Goal: Find contact information: Find contact information

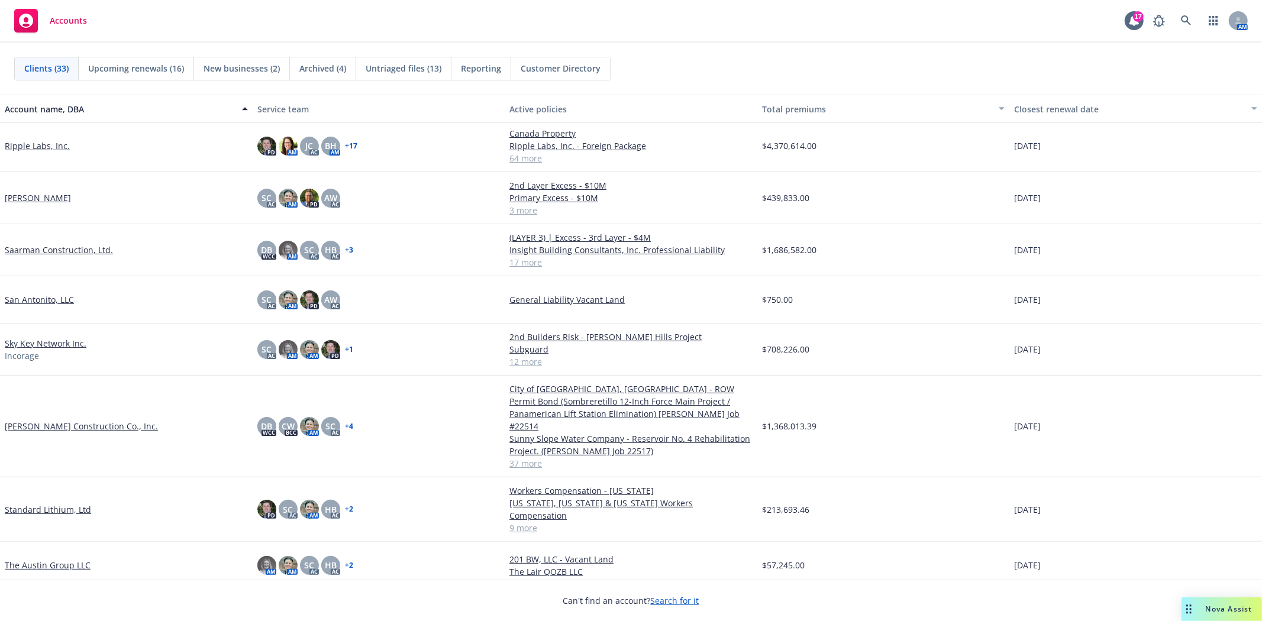
scroll to position [985, 0]
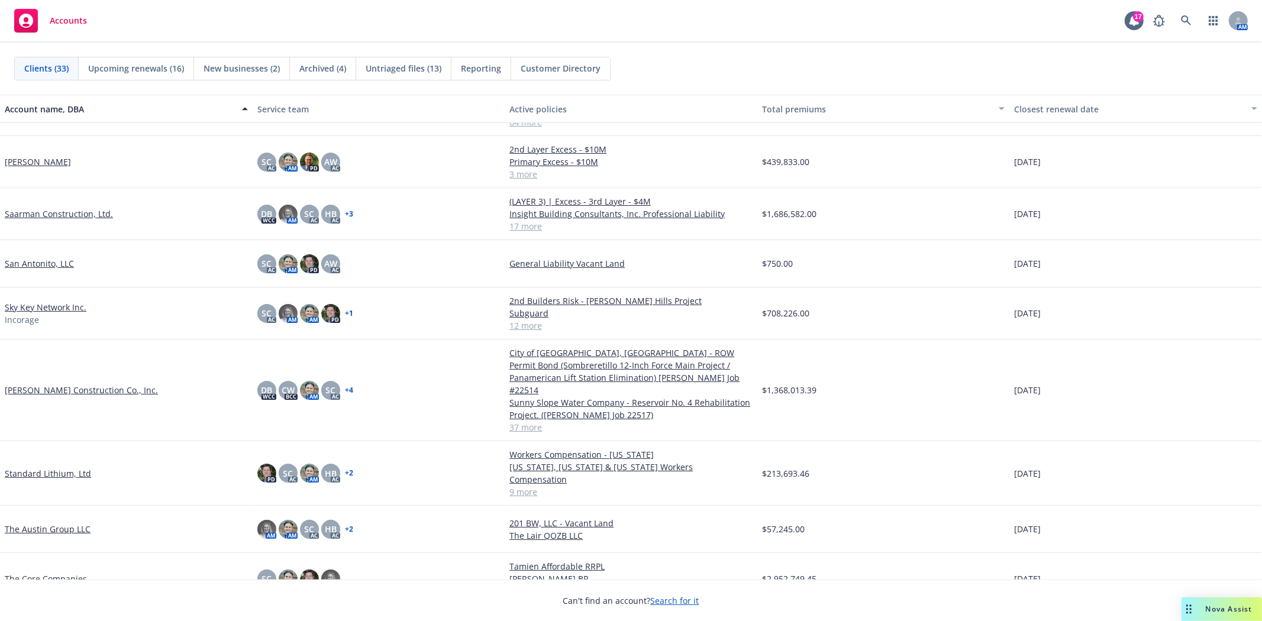
click at [58, 467] on link "Standard Lithium, Ltd" at bounding box center [48, 473] width 86 height 12
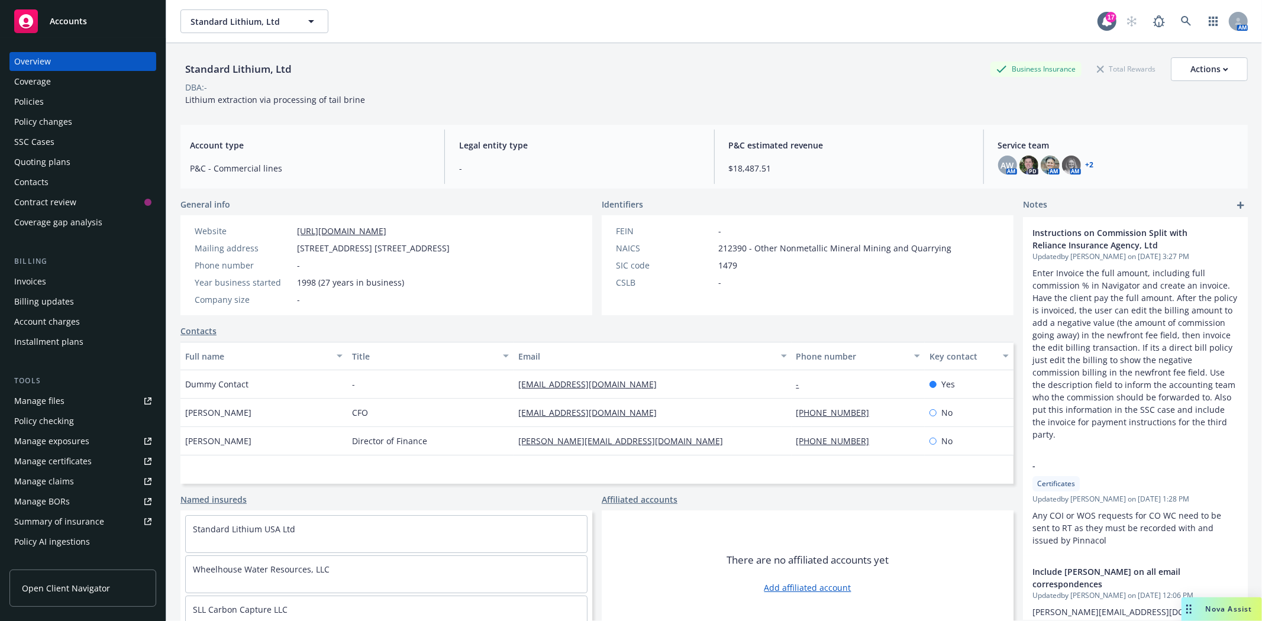
click at [21, 105] on div "Policies" at bounding box center [29, 101] width 30 height 19
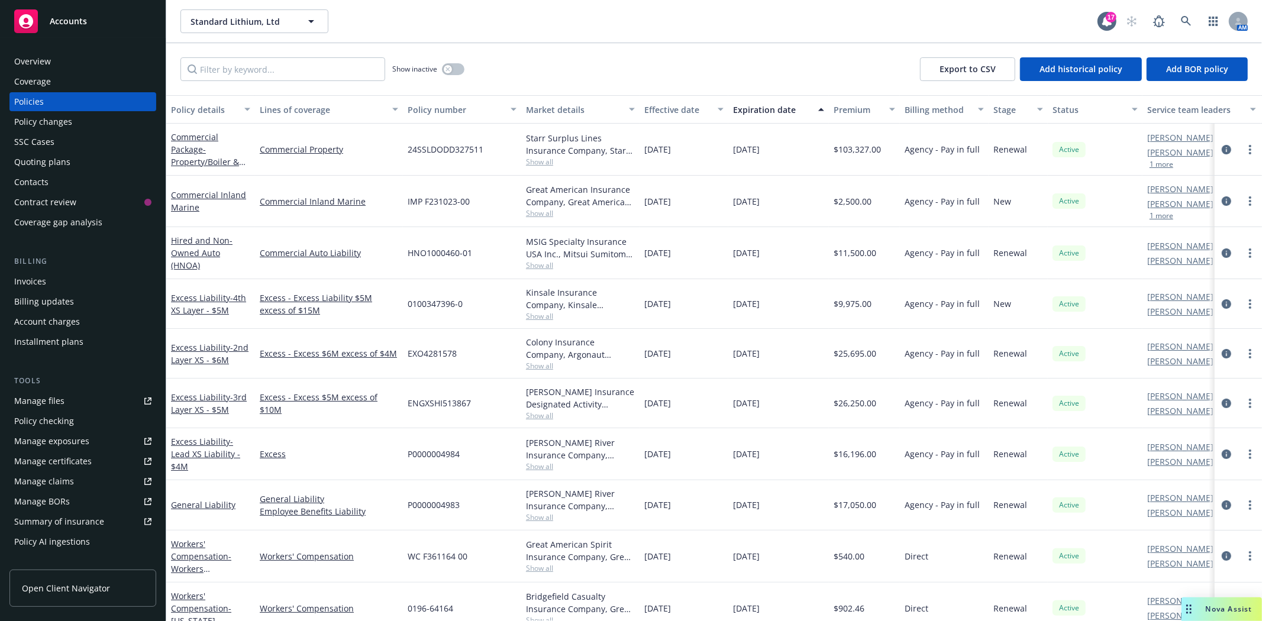
click at [79, 35] on link "Accounts" at bounding box center [82, 21] width 147 height 33
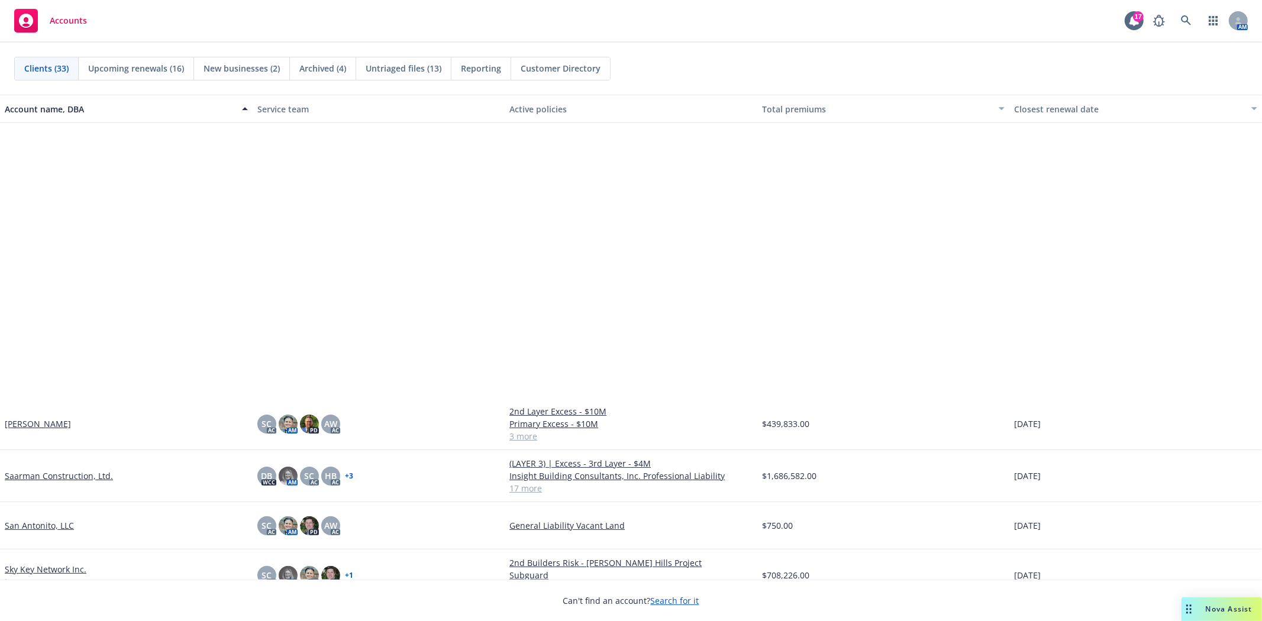
scroll to position [1051, 0]
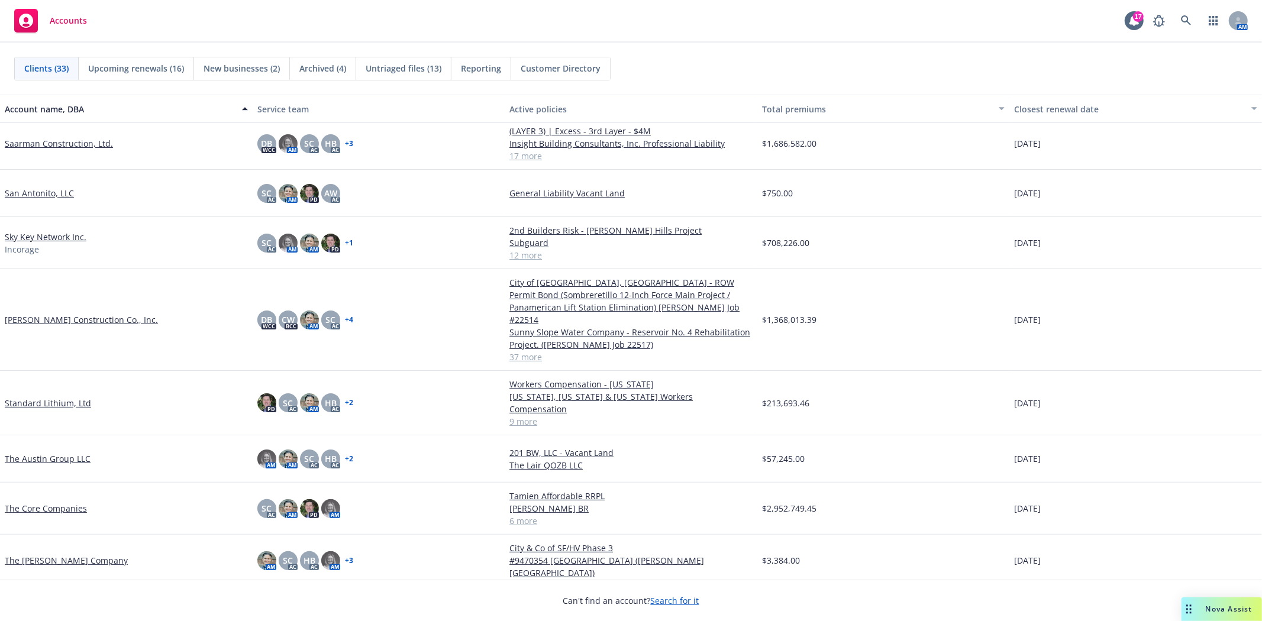
click at [65, 502] on link "The Core Companies" at bounding box center [46, 508] width 82 height 12
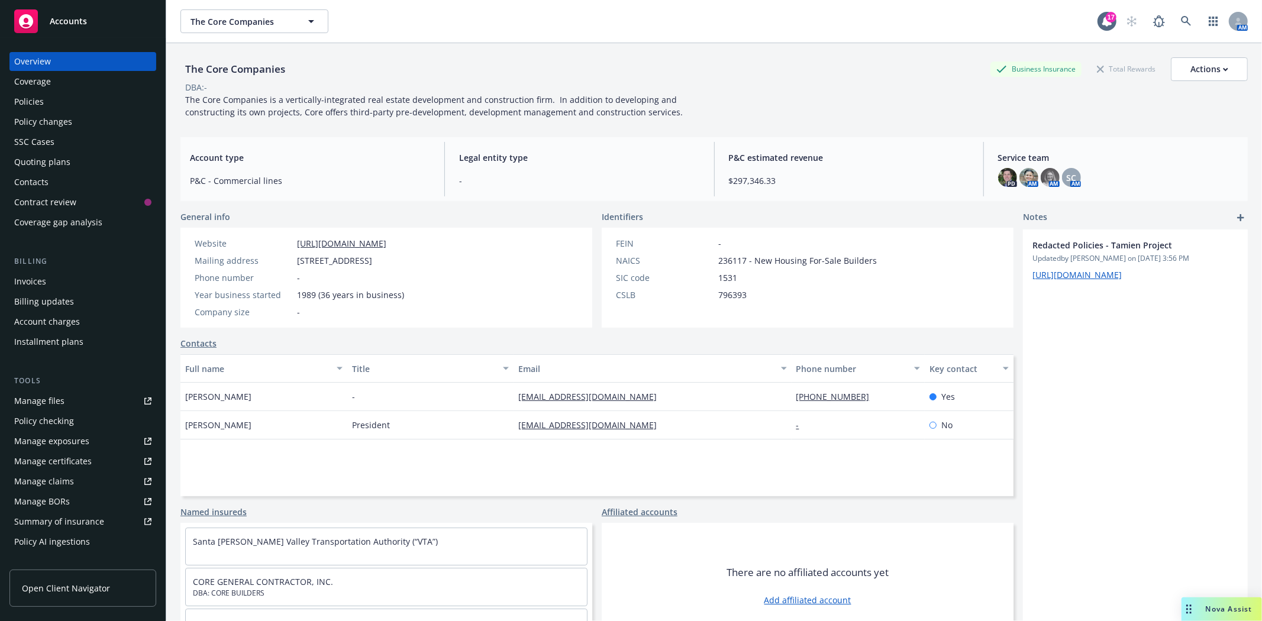
click at [31, 101] on div "Policies" at bounding box center [29, 101] width 30 height 19
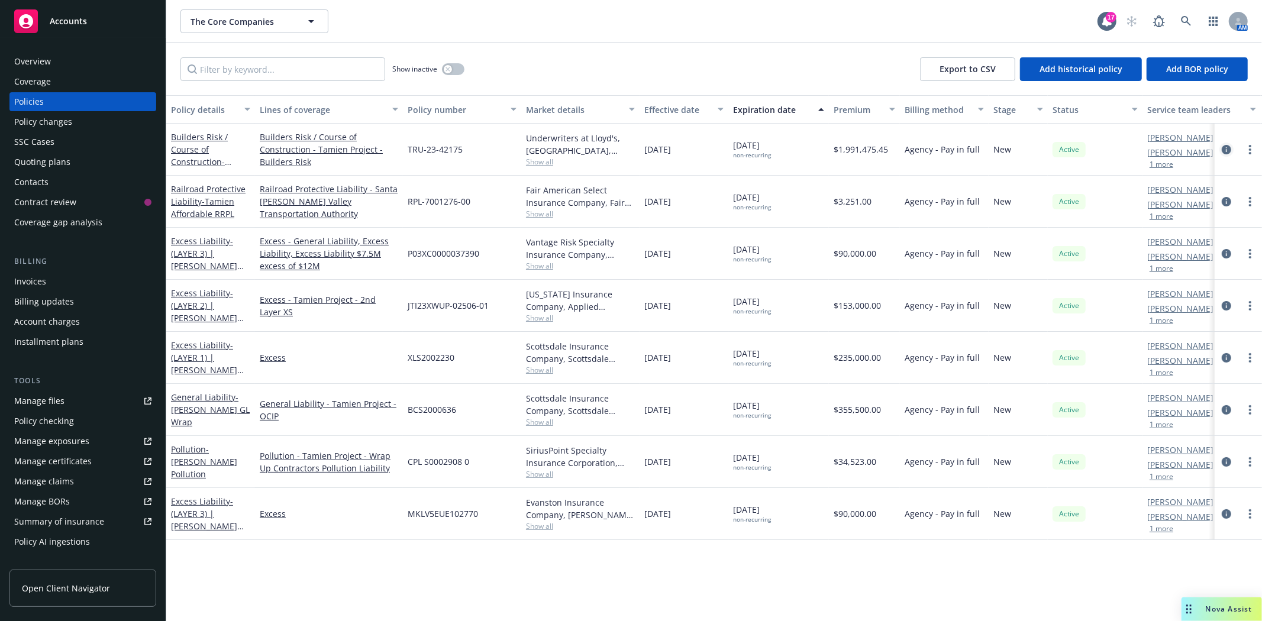
click at [1225, 148] on icon "circleInformation" at bounding box center [1225, 149] width 9 height 9
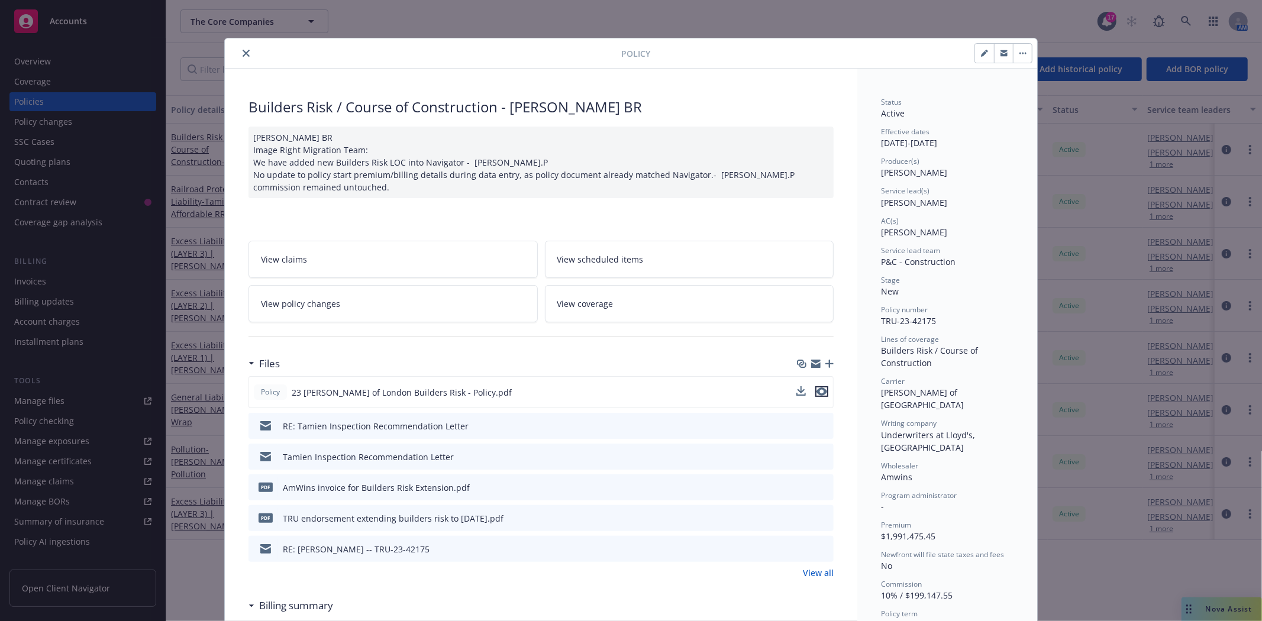
click at [820, 389] on icon "preview file" at bounding box center [821, 391] width 11 height 8
click at [242, 53] on icon "close" at bounding box center [245, 53] width 7 height 7
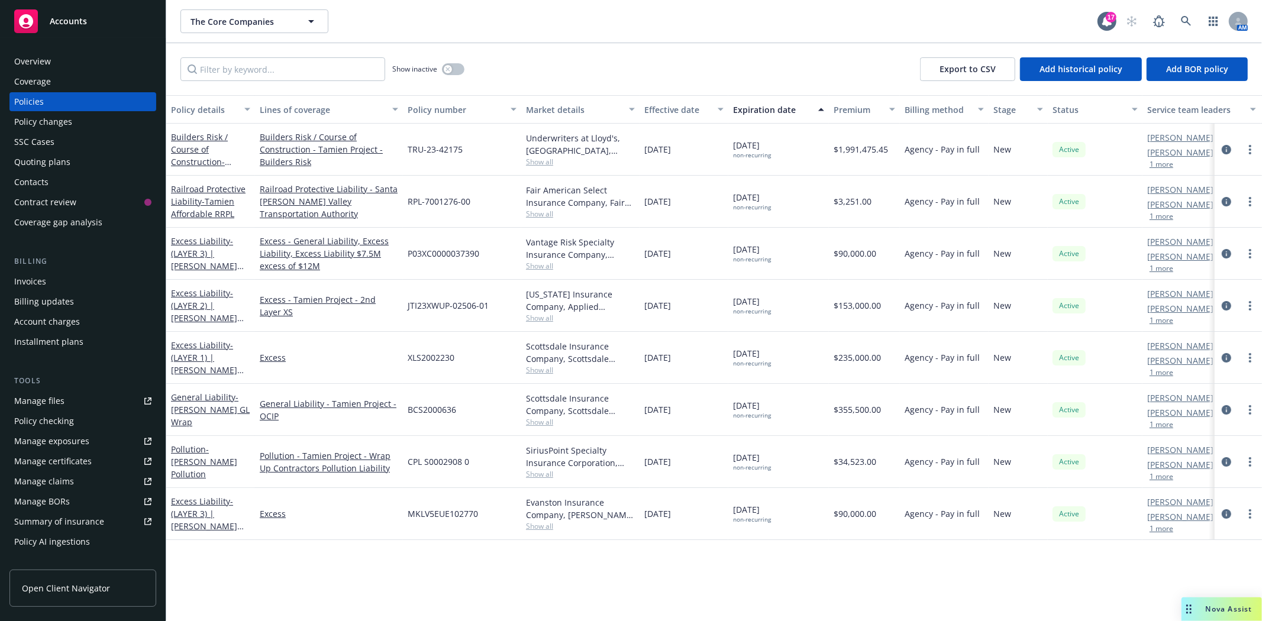
click at [65, 21] on span "Accounts" at bounding box center [68, 21] width 37 height 9
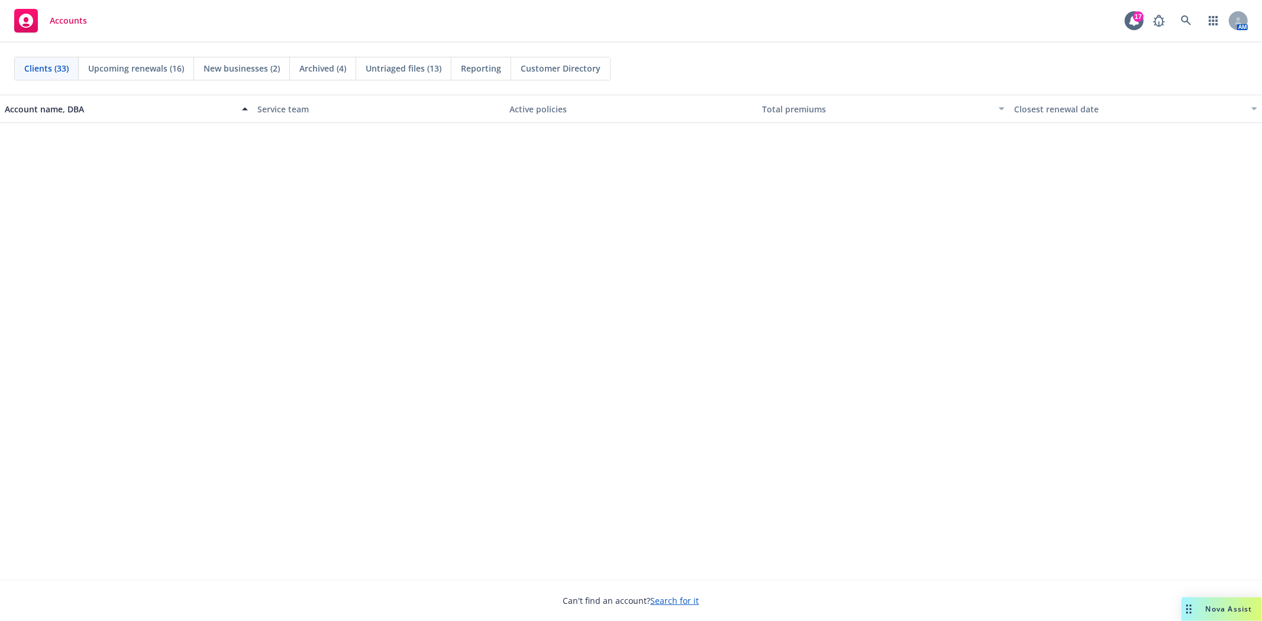
scroll to position [1104, 0]
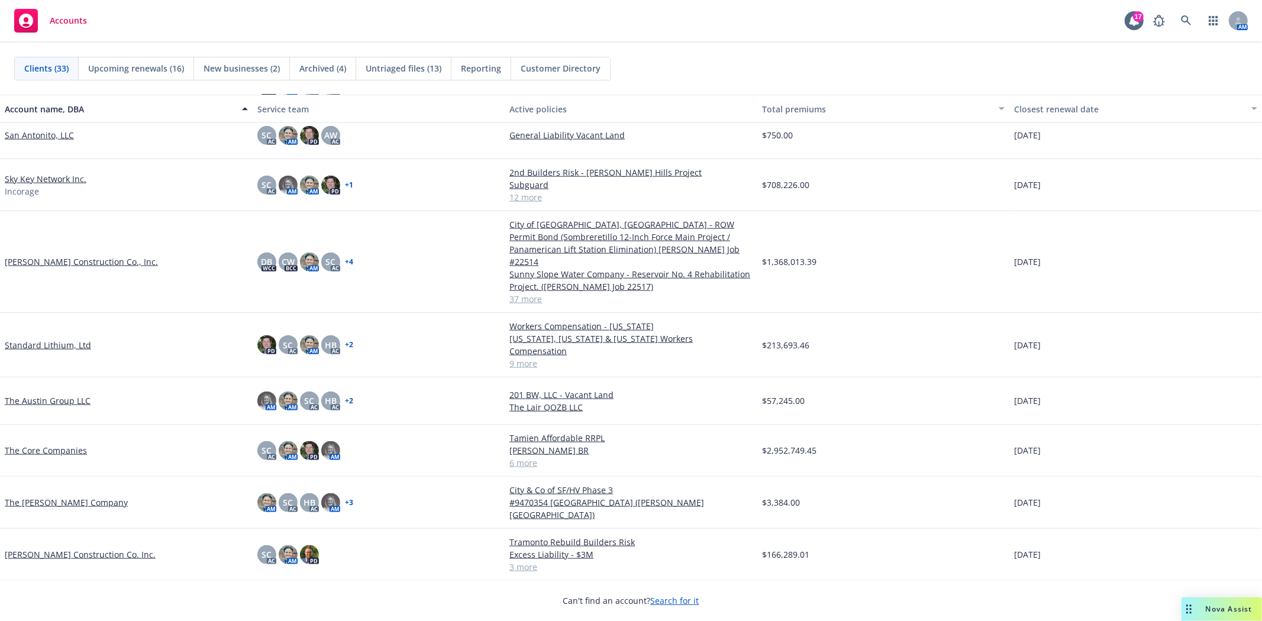
click at [62, 444] on link "The Core Companies" at bounding box center [46, 450] width 82 height 12
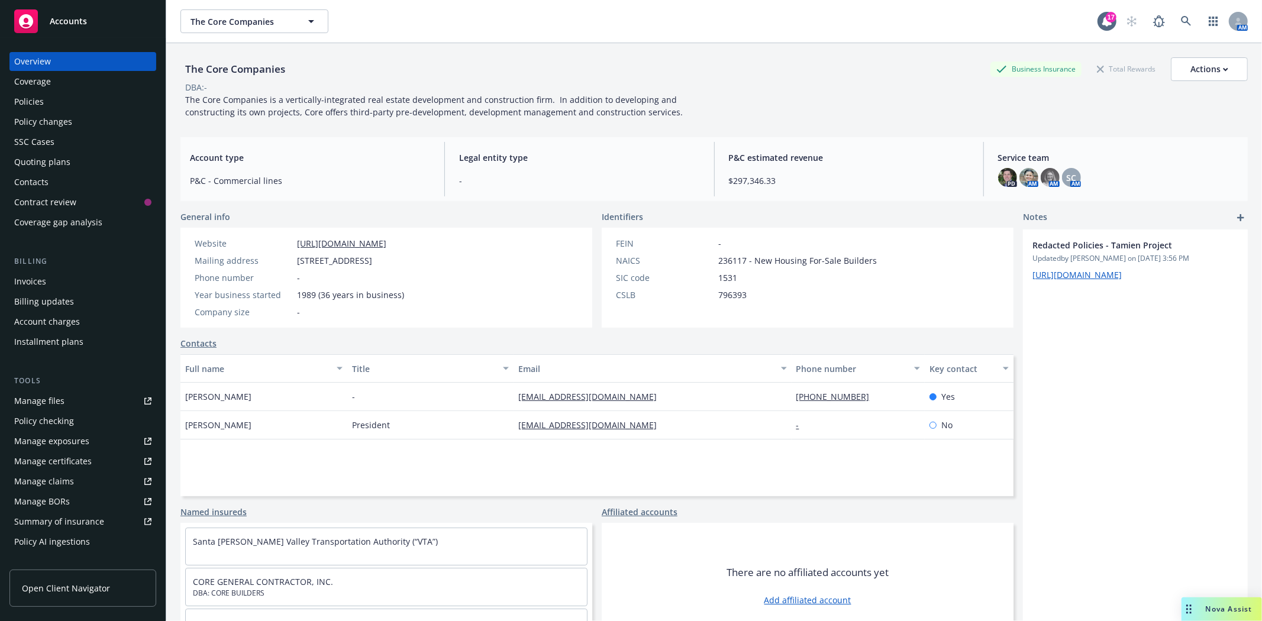
click at [39, 164] on div "Quoting plans" at bounding box center [42, 162] width 56 height 19
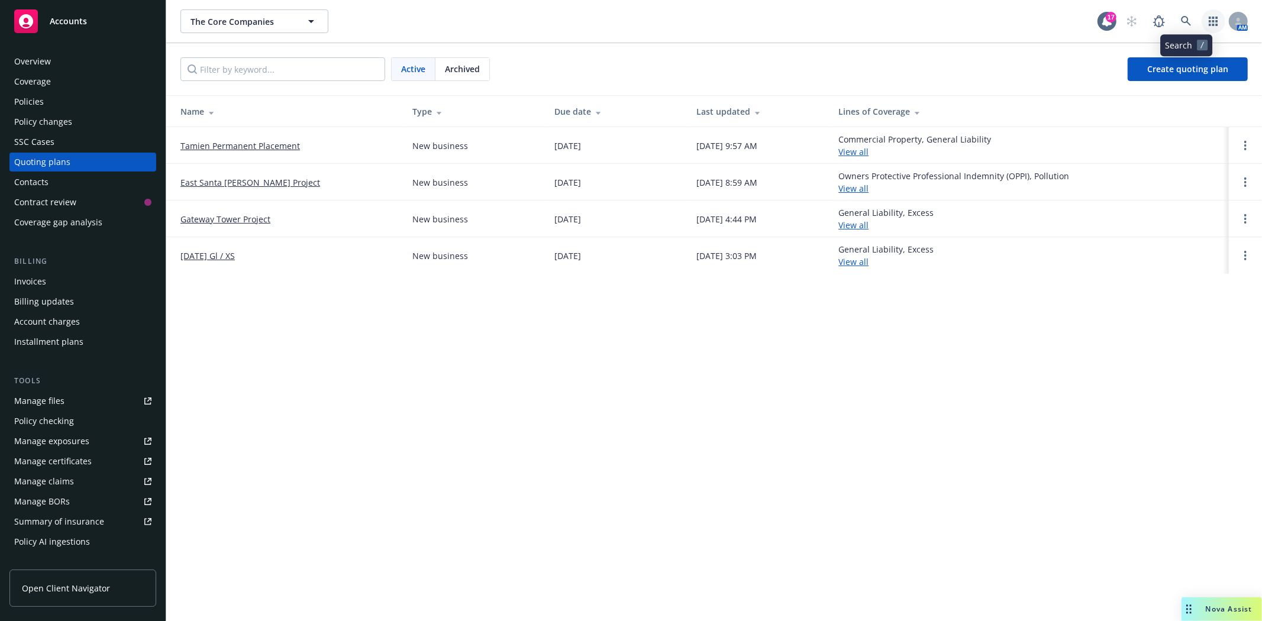
click at [1208, 21] on icon "button" at bounding box center [1212, 21] width 9 height 9
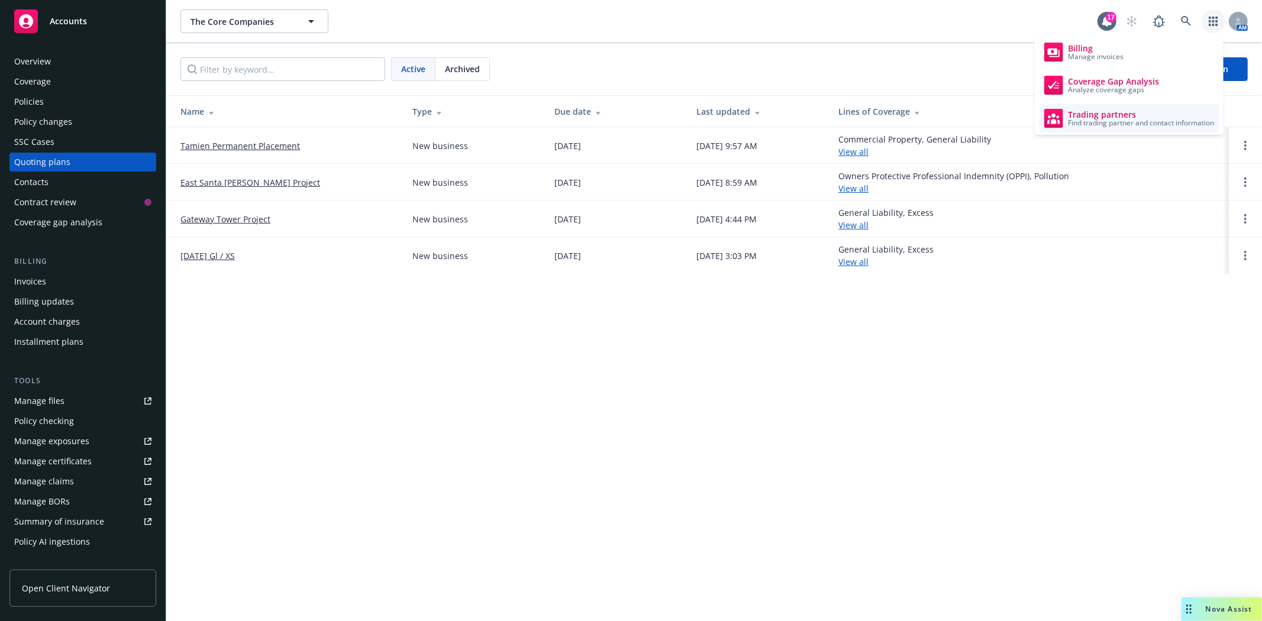
click at [1094, 115] on span "Trading partners" at bounding box center [1141, 114] width 146 height 9
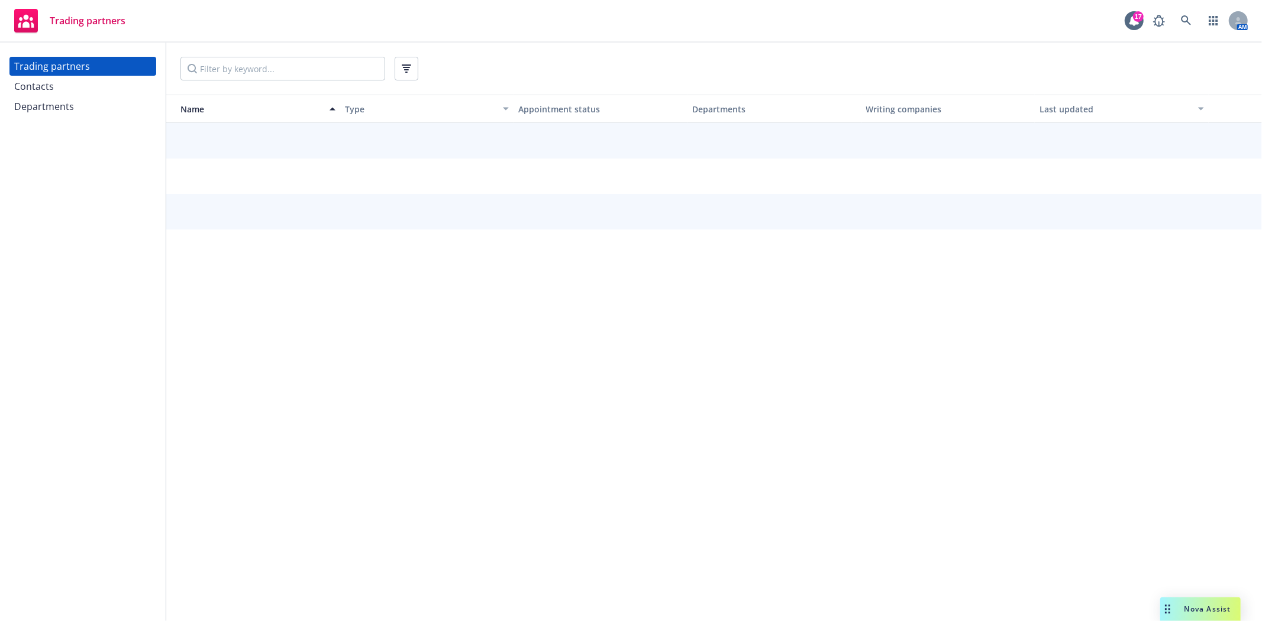
click at [228, 81] on div at bounding box center [713, 69] width 1095 height 52
click at [234, 71] on input "Filter by keyword..." at bounding box center [282, 69] width 205 height 24
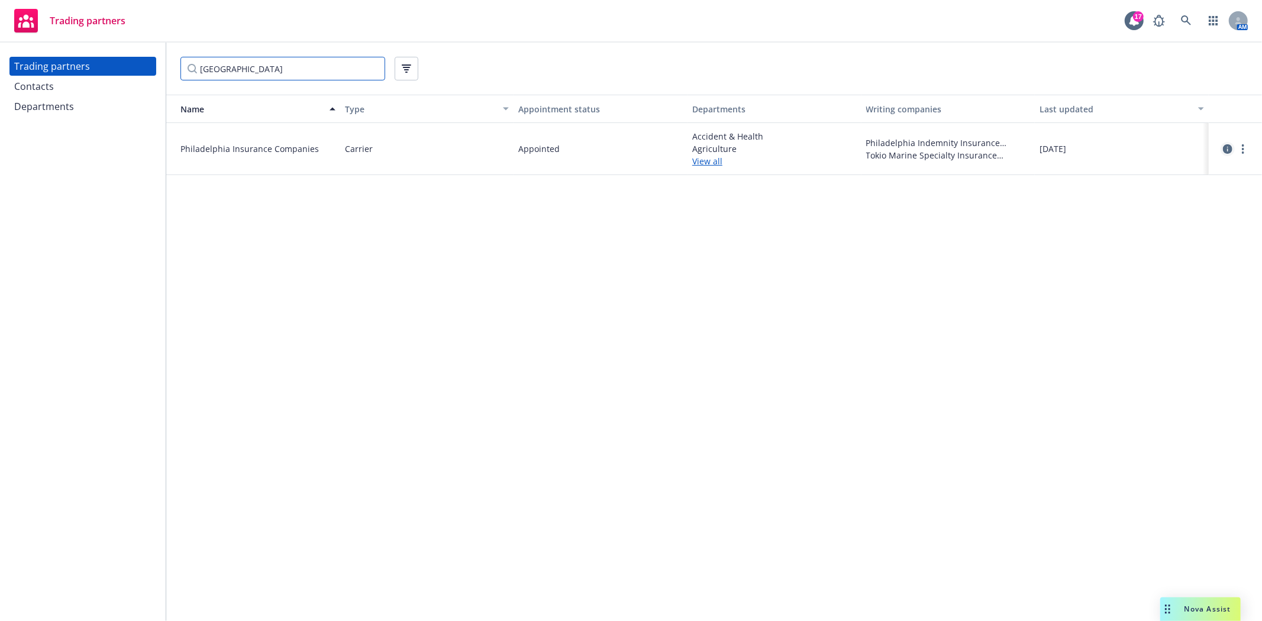
type input "philadelphia"
click at [1225, 147] on icon "circleInformation" at bounding box center [1227, 148] width 9 height 9
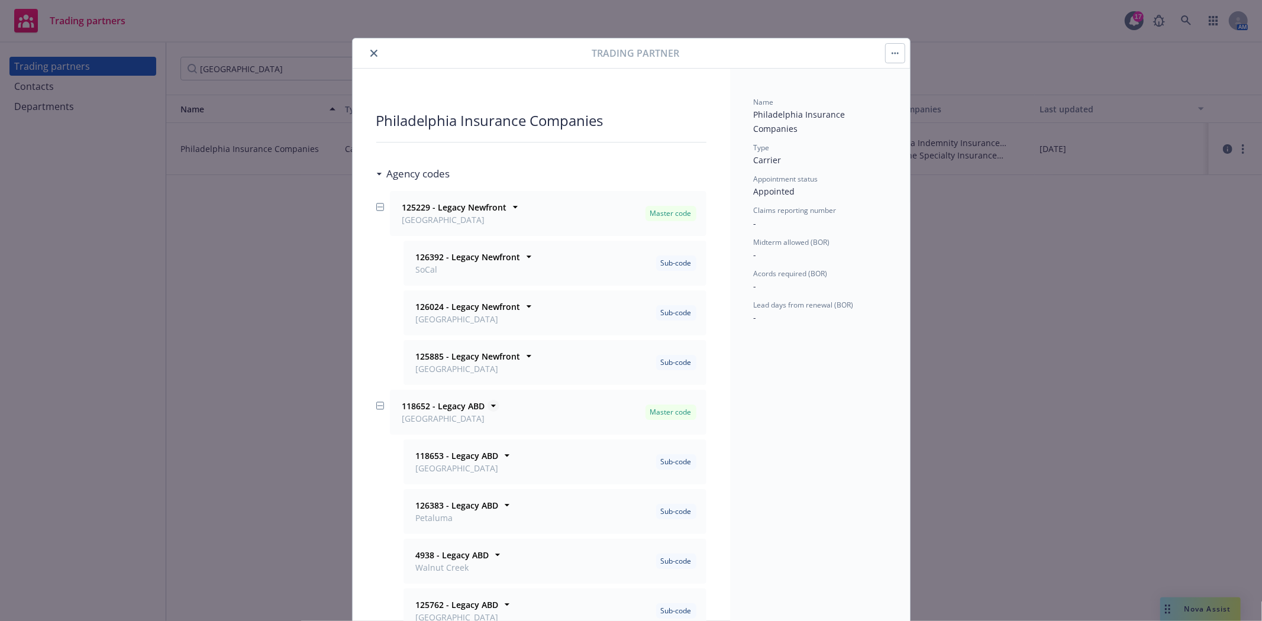
click at [487, 405] on icon at bounding box center [493, 406] width 12 height 12
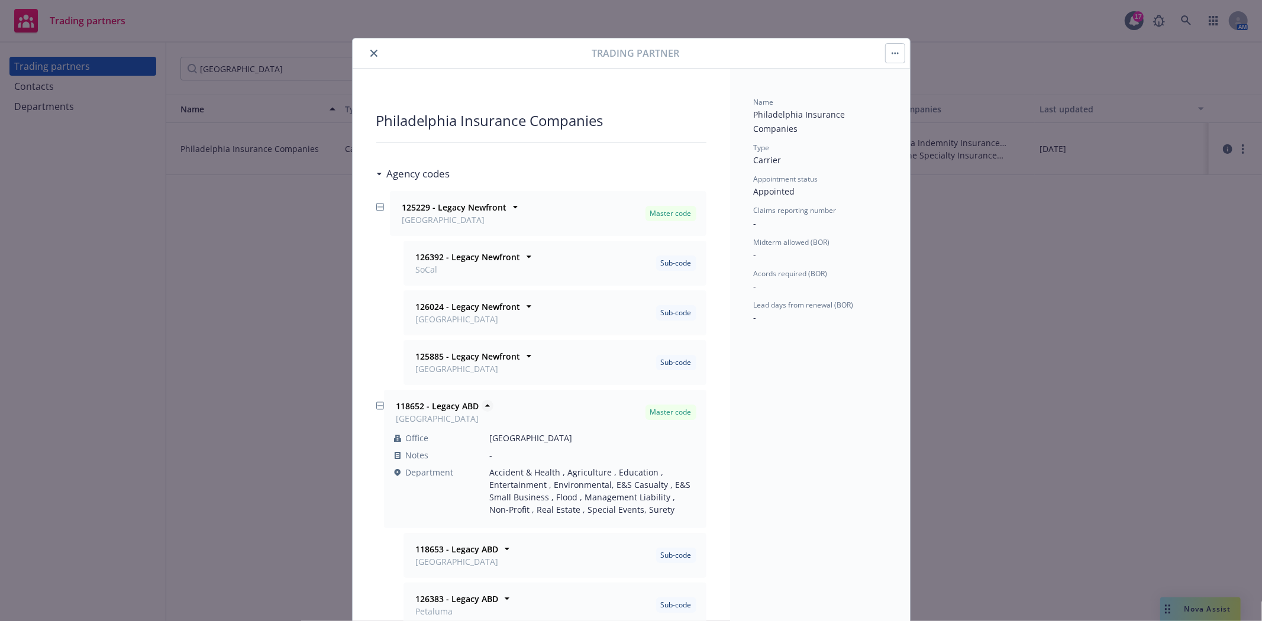
click at [406, 405] on strong "118652 - Legacy ABD" at bounding box center [437, 405] width 83 height 11
copy strong "118652"
click at [370, 55] on icon "close" at bounding box center [373, 53] width 7 height 7
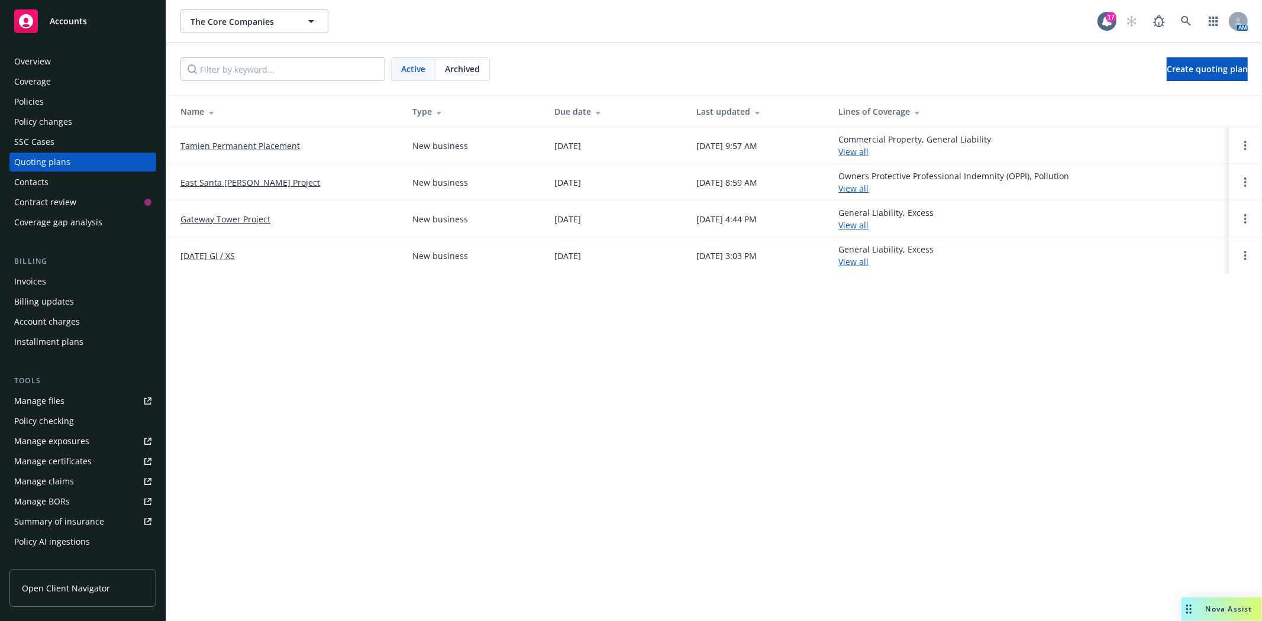
click at [219, 144] on link "Tamien Permanent Placement" at bounding box center [239, 146] width 119 height 12
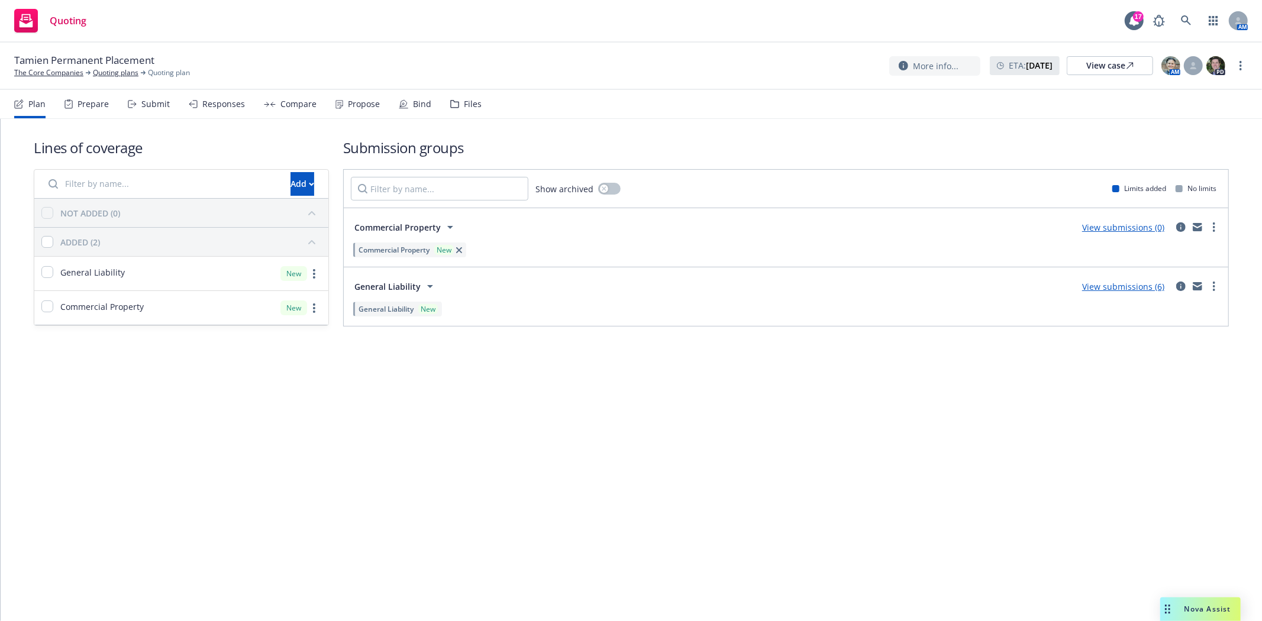
click at [225, 109] on div "Responses" at bounding box center [217, 104] width 56 height 28
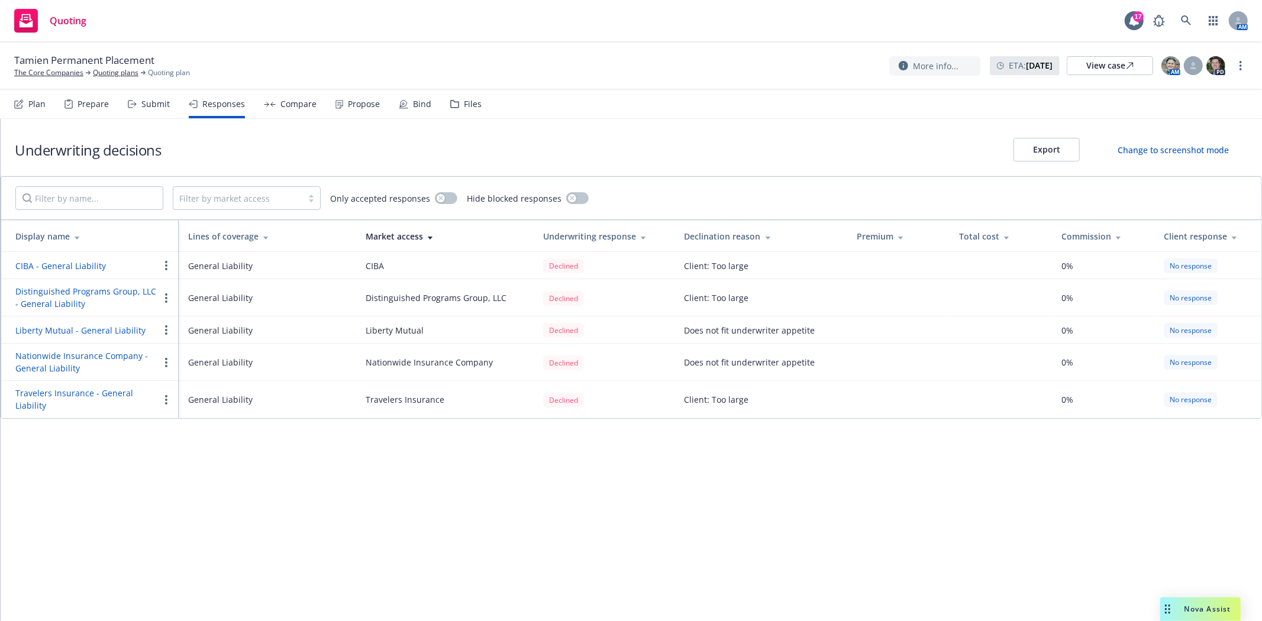
click at [107, 389] on button "Travelers Insurance - General Liability" at bounding box center [87, 399] width 144 height 25
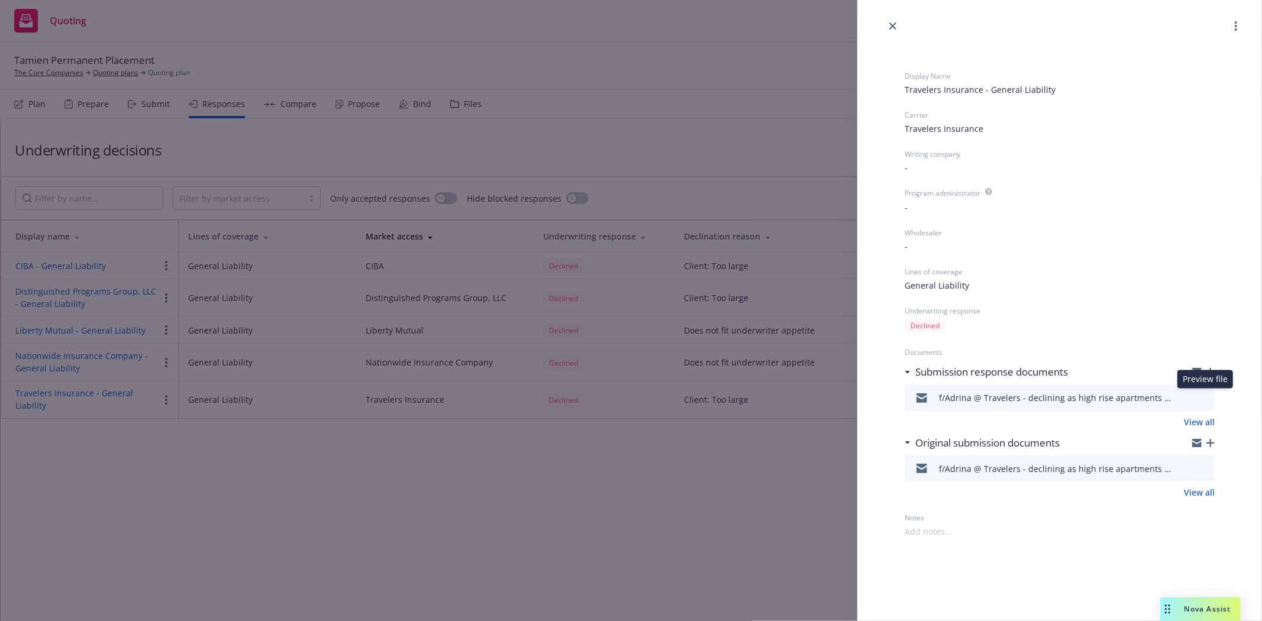
click at [1207, 396] on icon "preview file" at bounding box center [1203, 397] width 11 height 8
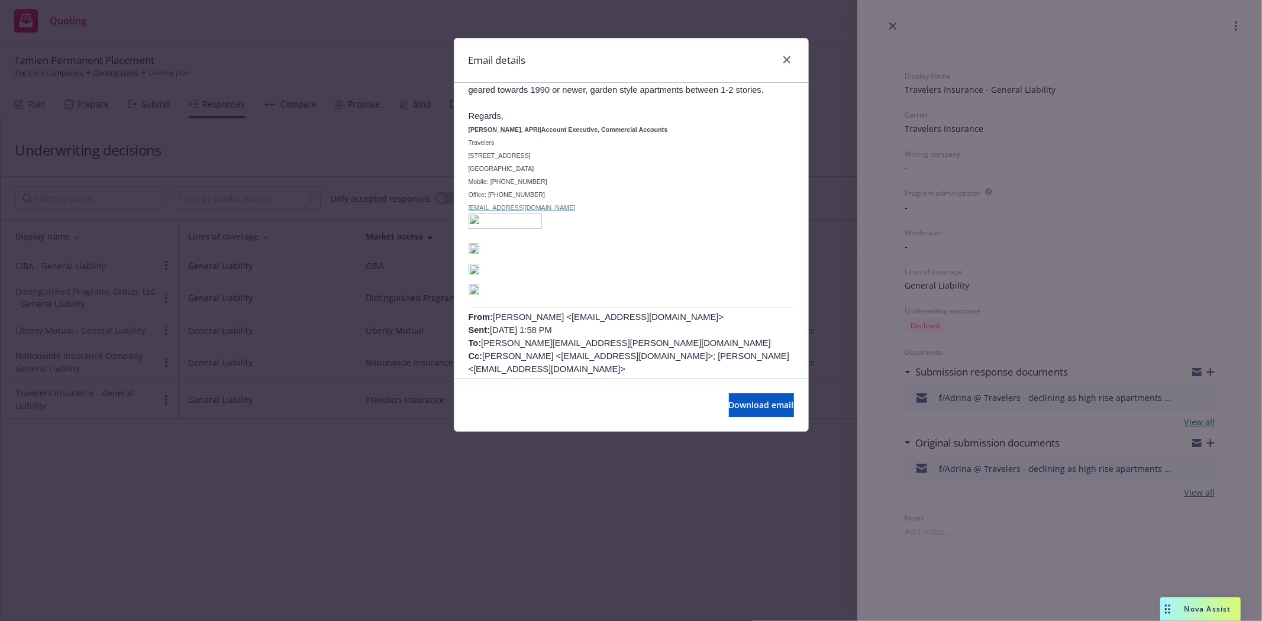
scroll to position [197, 0]
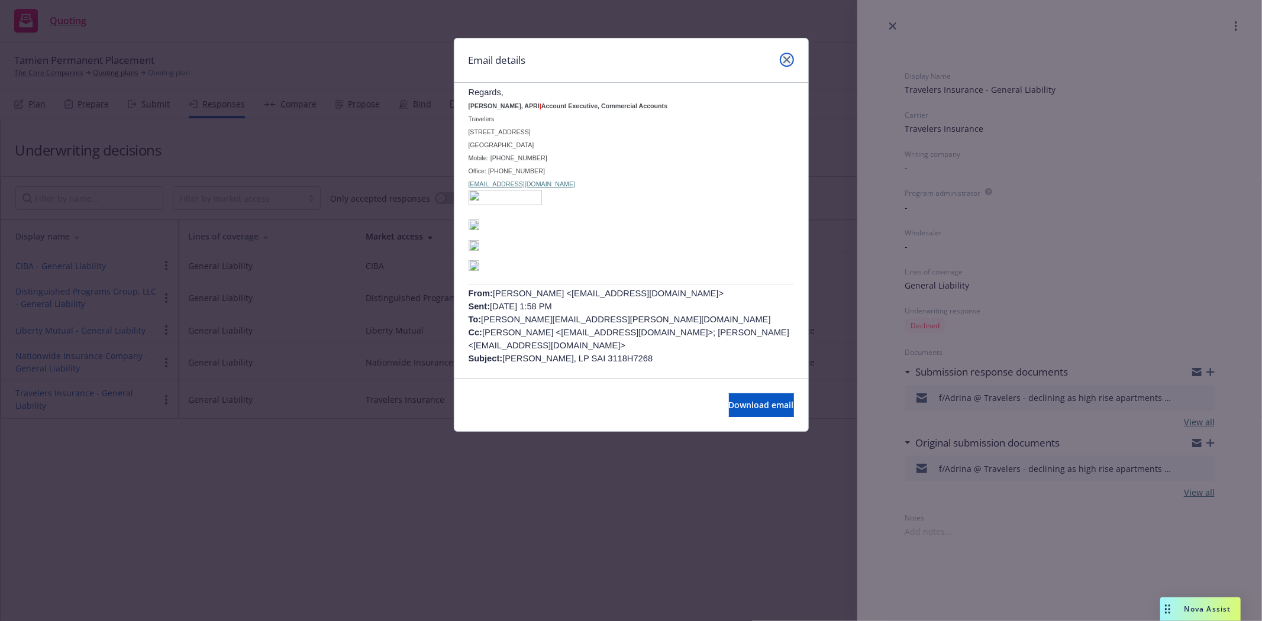
click at [787, 61] on icon "close" at bounding box center [786, 59] width 7 height 7
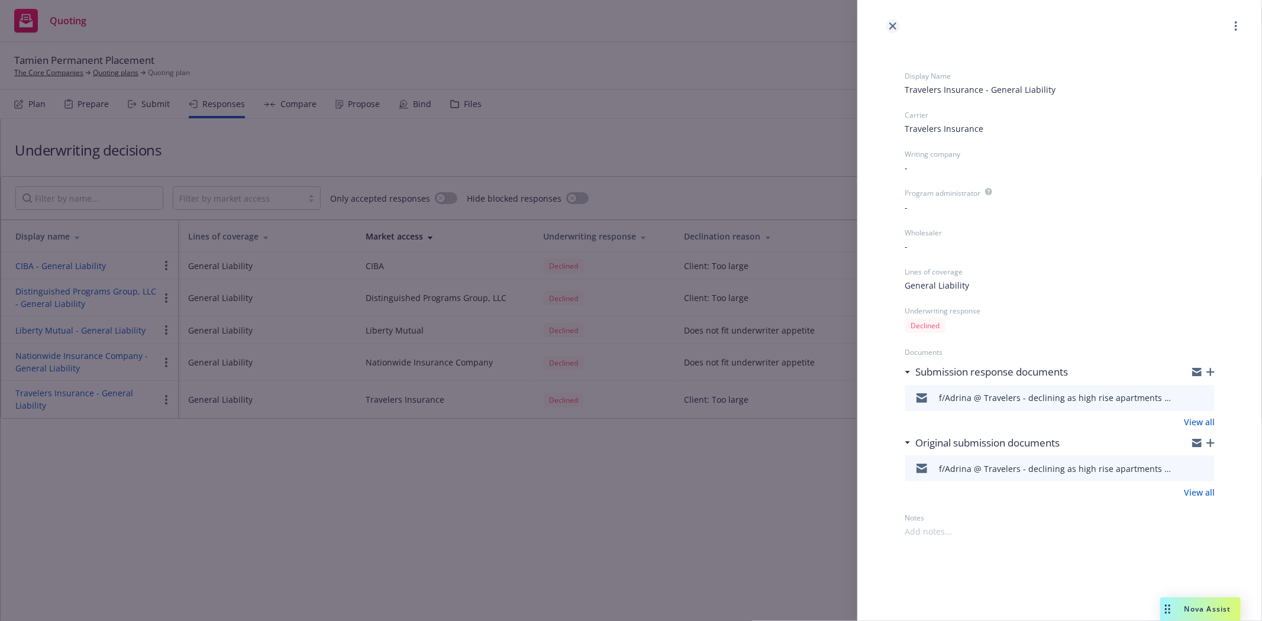
click at [893, 27] on icon "close" at bounding box center [892, 25] width 7 height 7
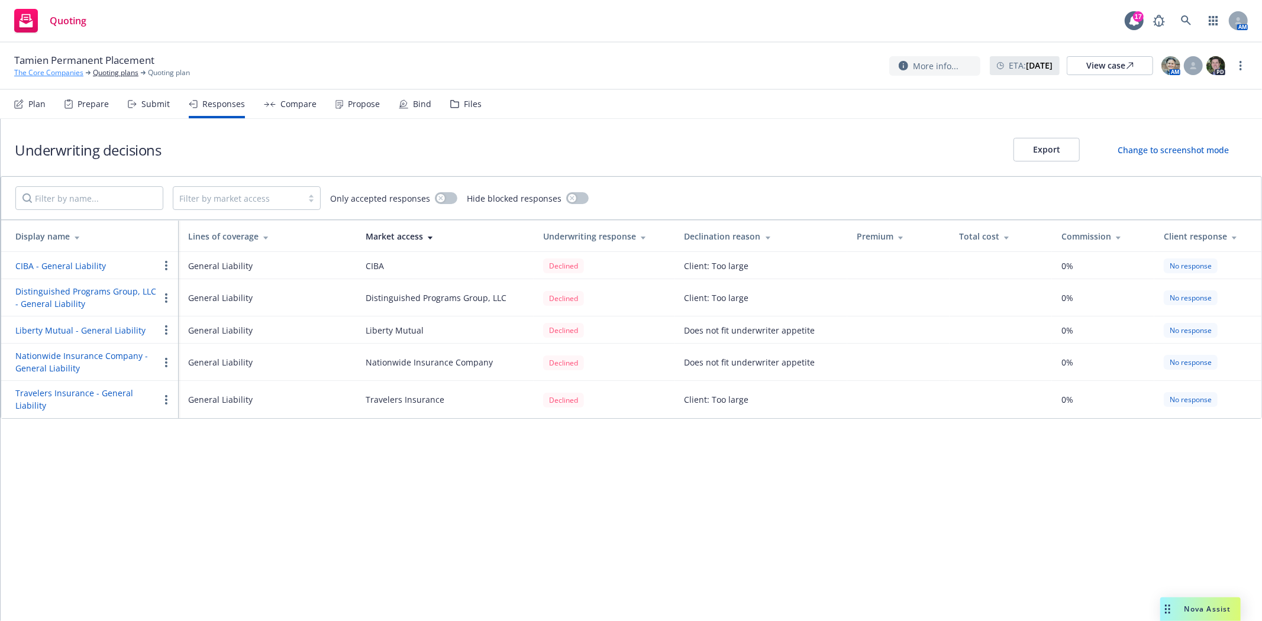
click at [44, 73] on link "The Core Companies" at bounding box center [48, 72] width 69 height 11
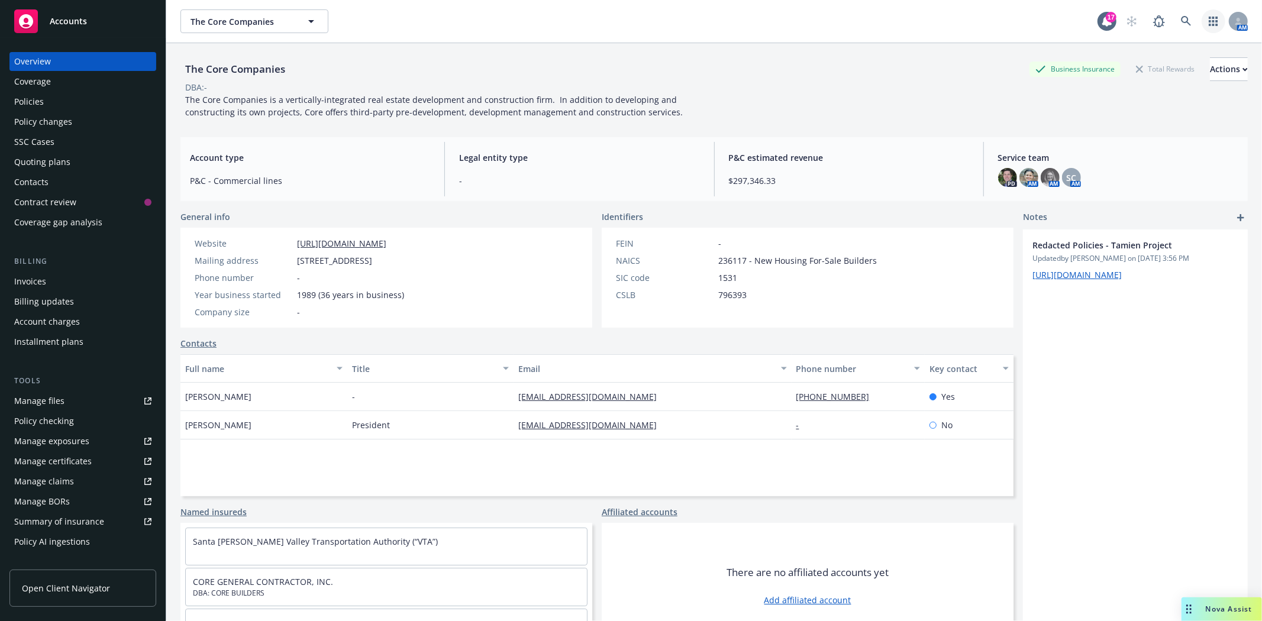
click at [1208, 20] on icon "button" at bounding box center [1212, 21] width 9 height 9
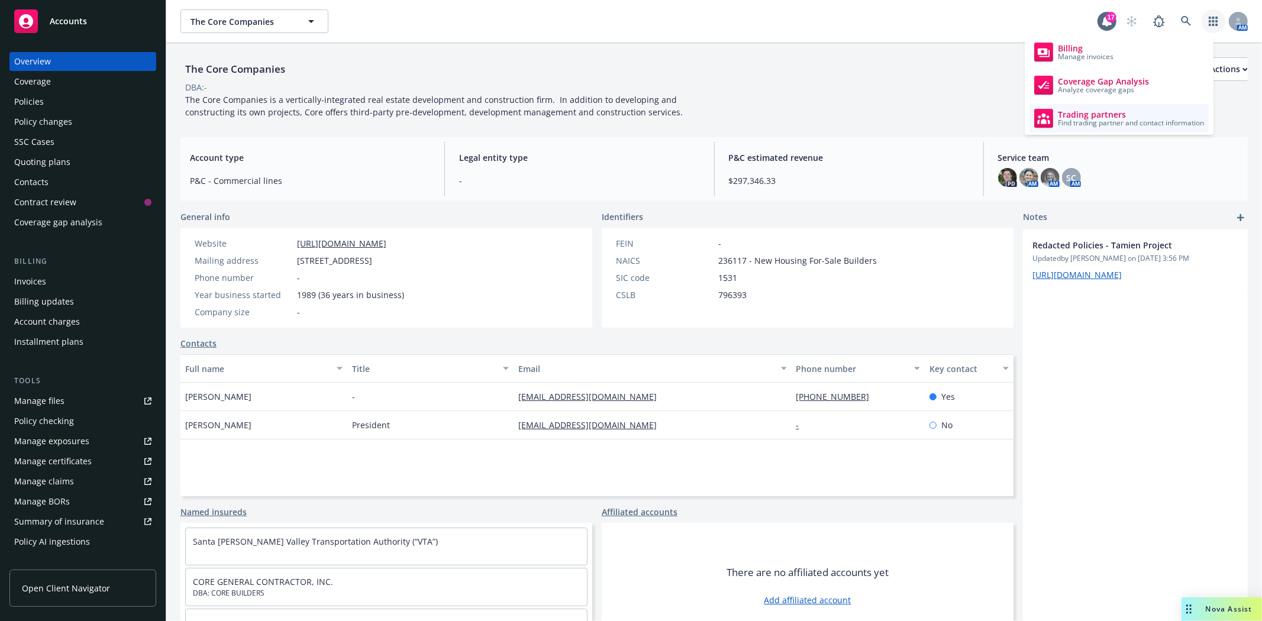
click at [1095, 119] on span "Find trading partner and contact information" at bounding box center [1131, 122] width 146 height 7
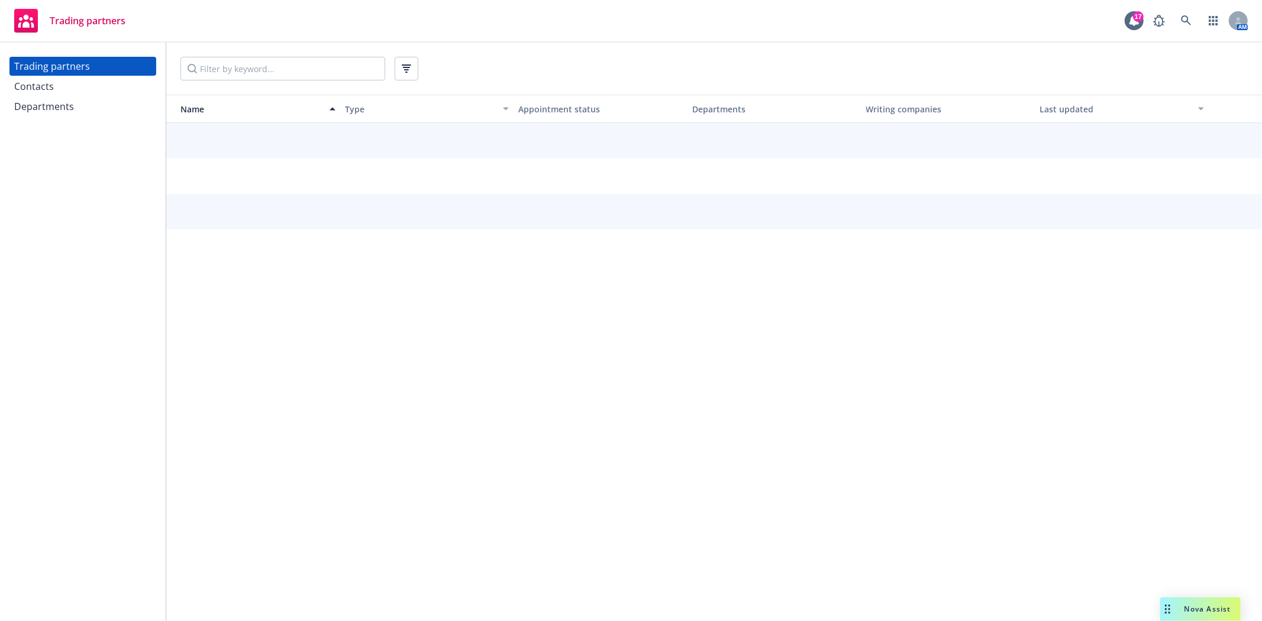
click at [46, 110] on div "Departments" at bounding box center [44, 106] width 60 height 19
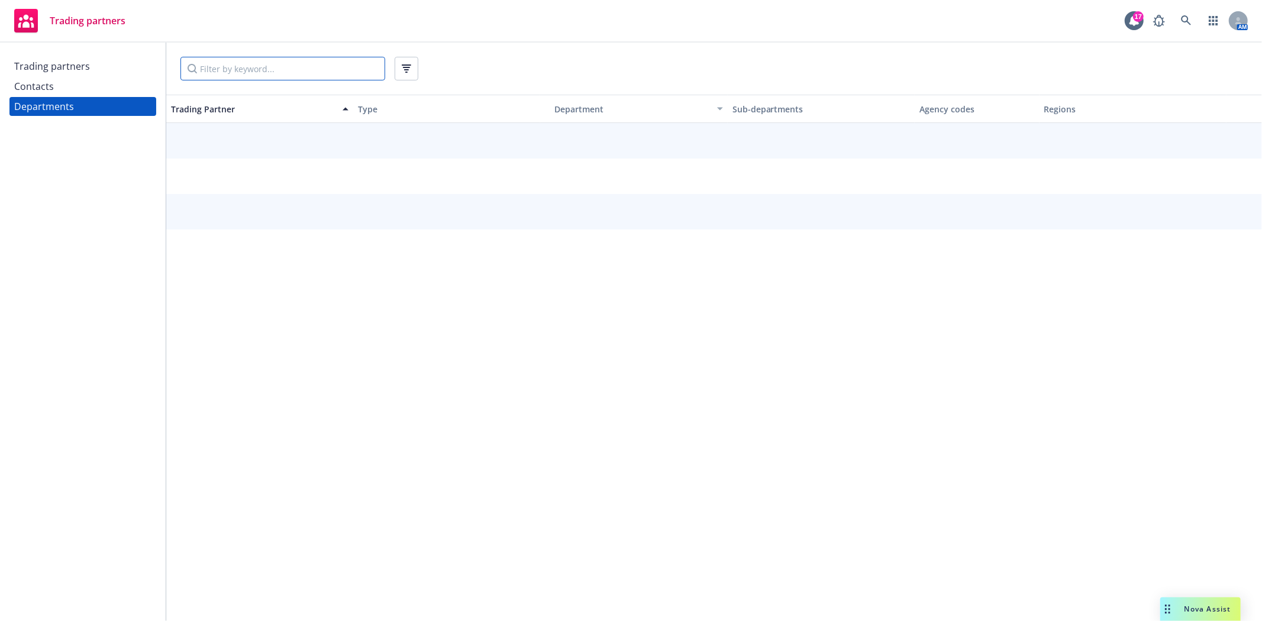
click at [218, 69] on input "Filter by keyword..." at bounding box center [282, 69] width 205 height 24
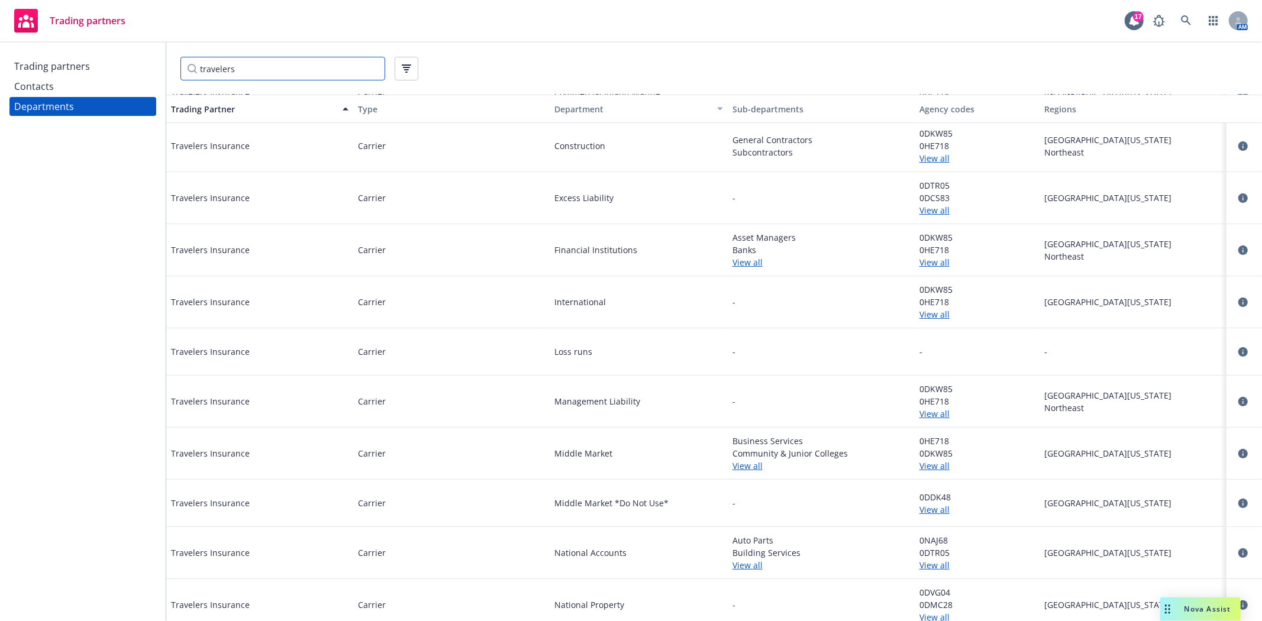
scroll to position [263, 0]
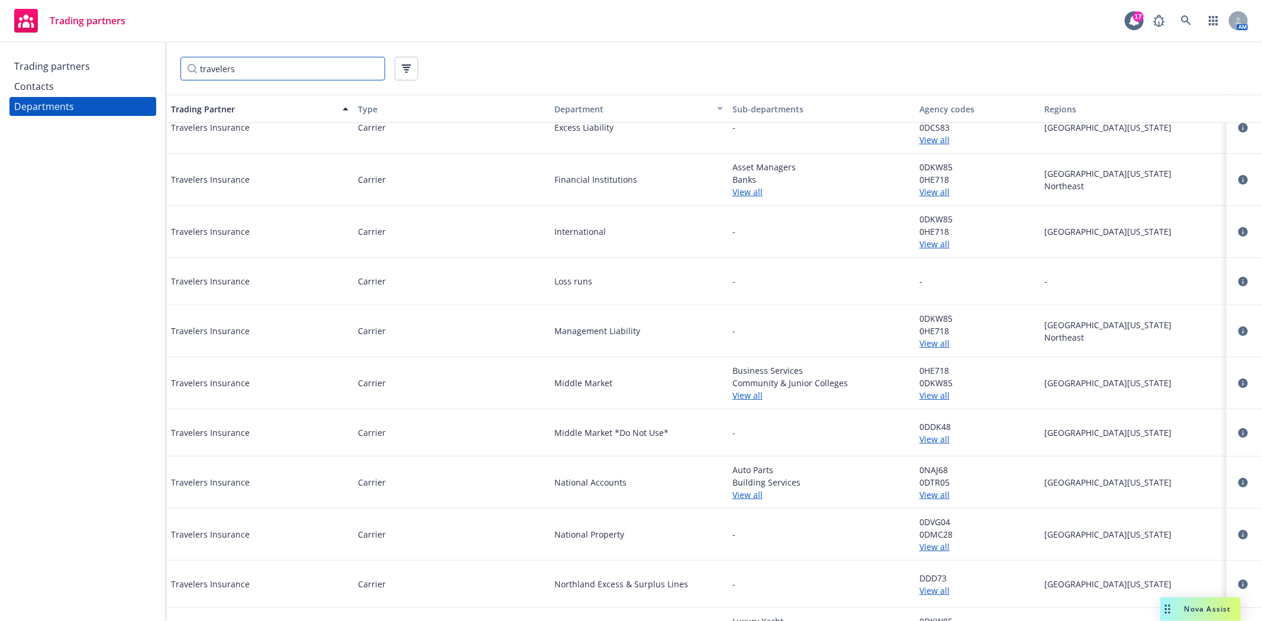
type input "travelers"
click at [38, 90] on div "Contacts" at bounding box center [34, 86] width 40 height 19
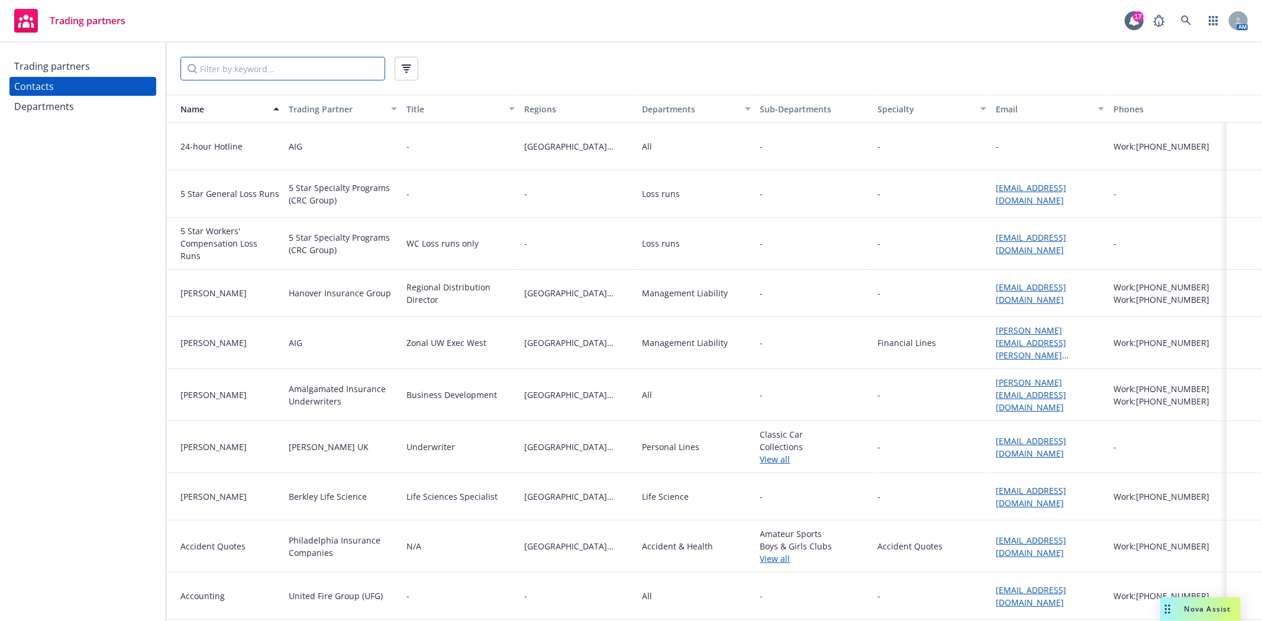
click at [240, 76] on input "Filter by keyword..." at bounding box center [282, 69] width 205 height 24
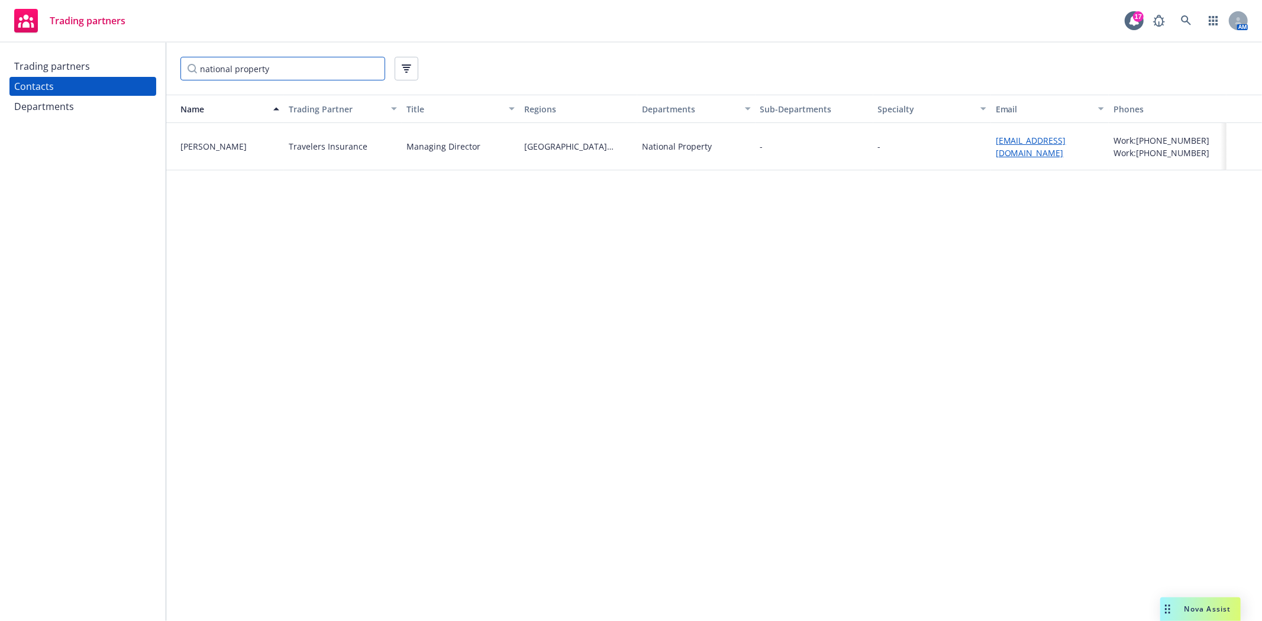
type input "national property"
drag, startPoint x: 992, startPoint y: 147, endPoint x: 1095, endPoint y: 148, distance: 102.3
click at [1095, 148] on div "[EMAIL_ADDRESS][DOMAIN_NAME]" at bounding box center [1050, 146] width 118 height 47
copy link "[EMAIL_ADDRESS][DOMAIN_NAME]"
